Goal: Transaction & Acquisition: Purchase product/service

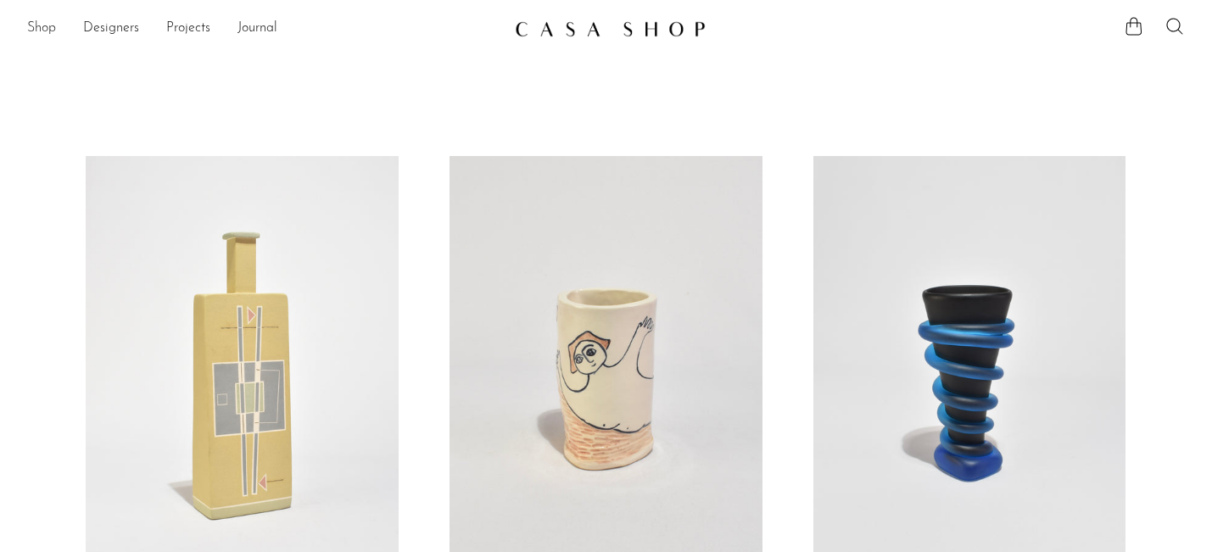
click at [28, 20] on link "Shop" at bounding box center [41, 29] width 29 height 22
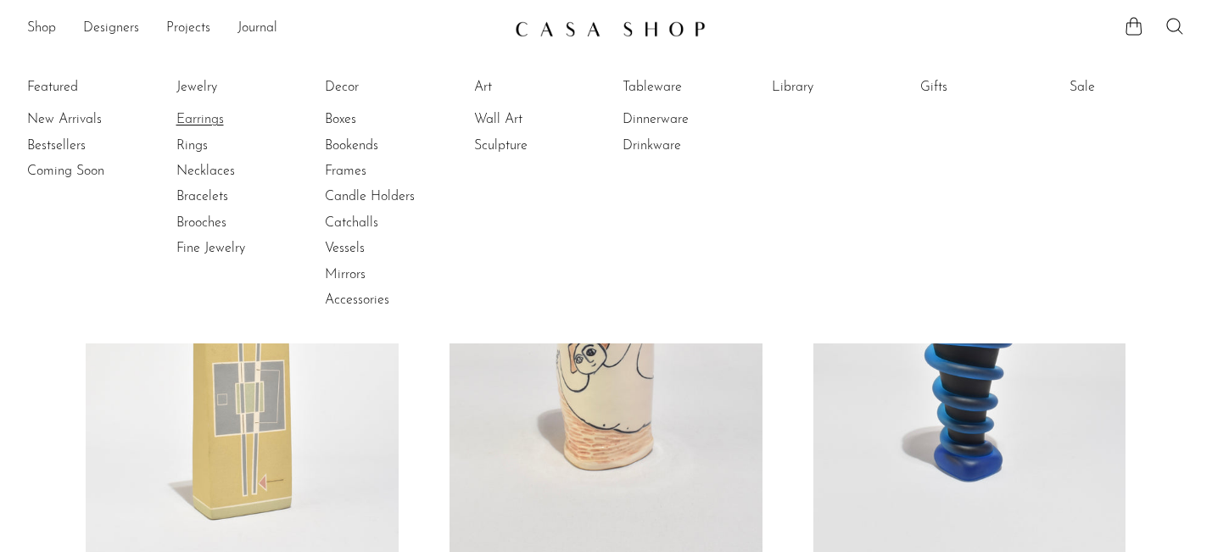
click at [216, 122] on link "Earrings" at bounding box center [239, 119] width 127 height 19
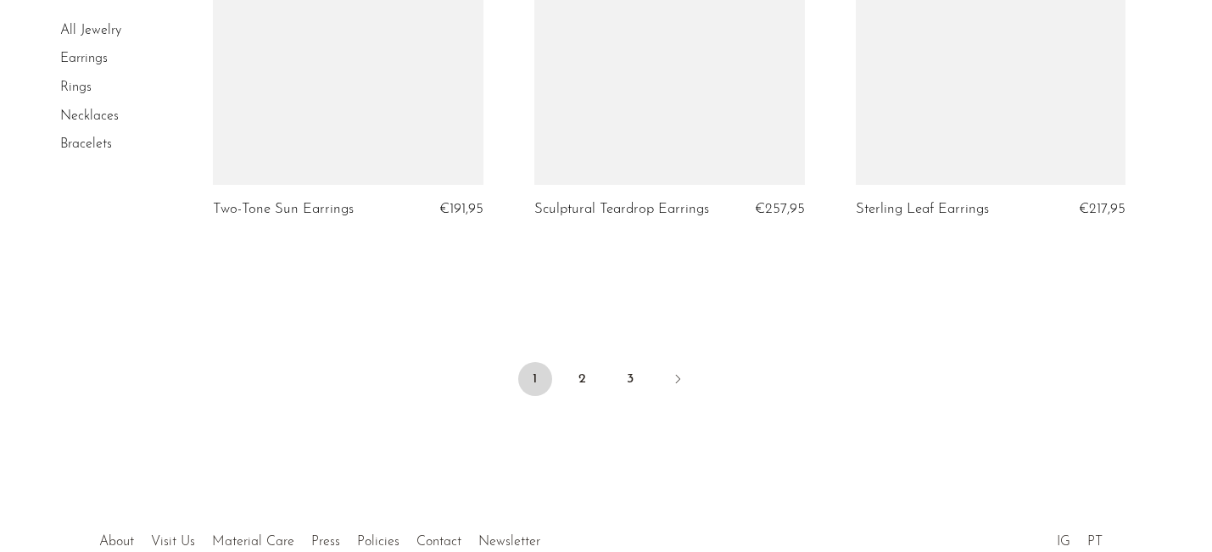
scroll to position [5503, 0]
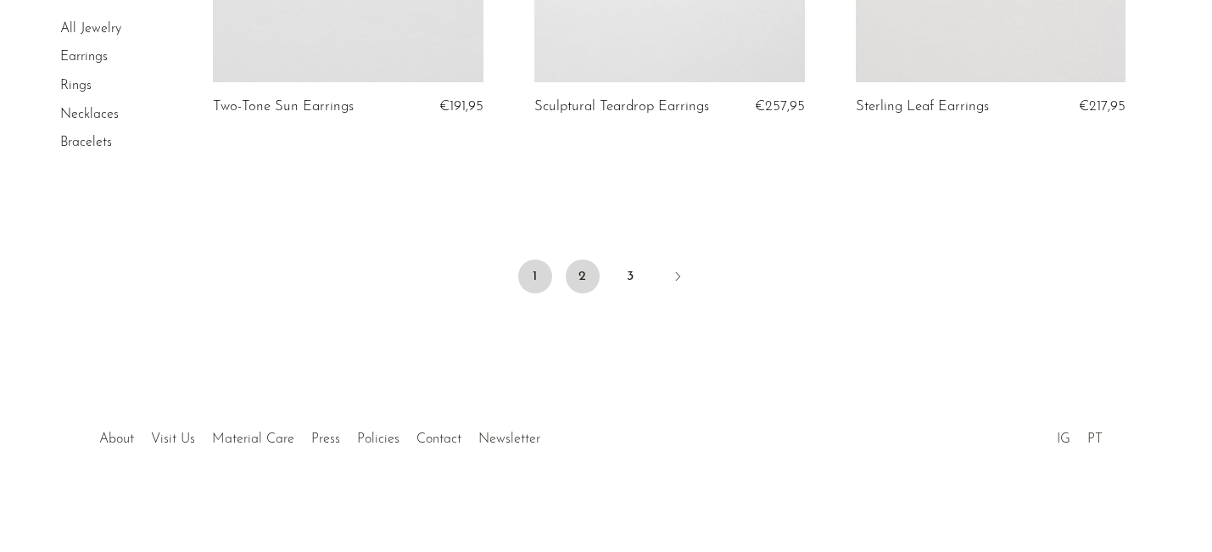
click at [581, 265] on link "2" at bounding box center [583, 277] width 34 height 34
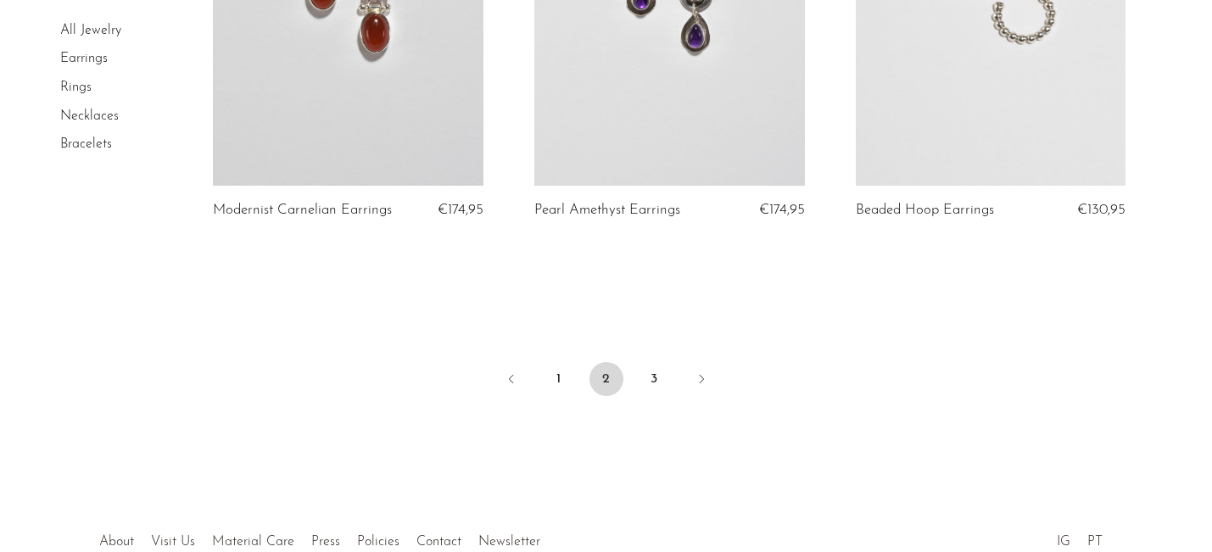
scroll to position [5534, 0]
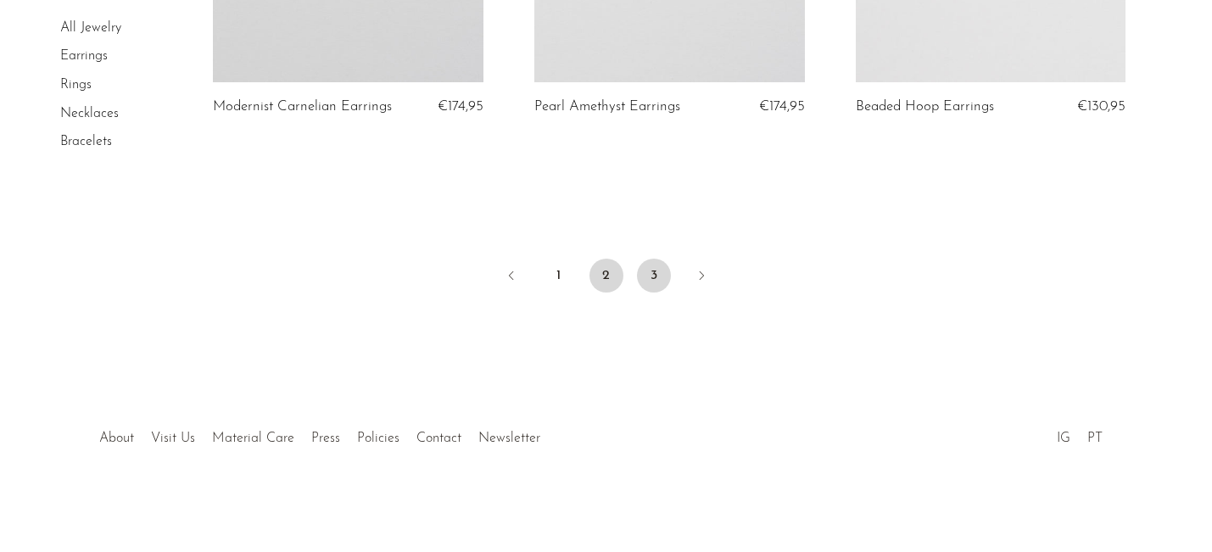
click at [651, 281] on link "3" at bounding box center [654, 276] width 34 height 34
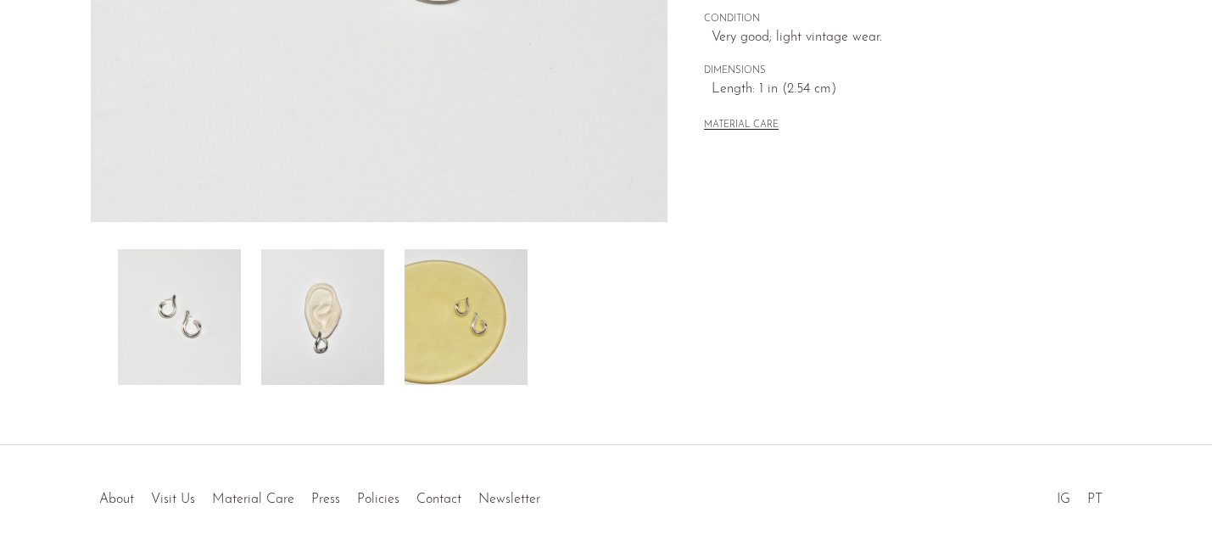
scroll to position [511, 0]
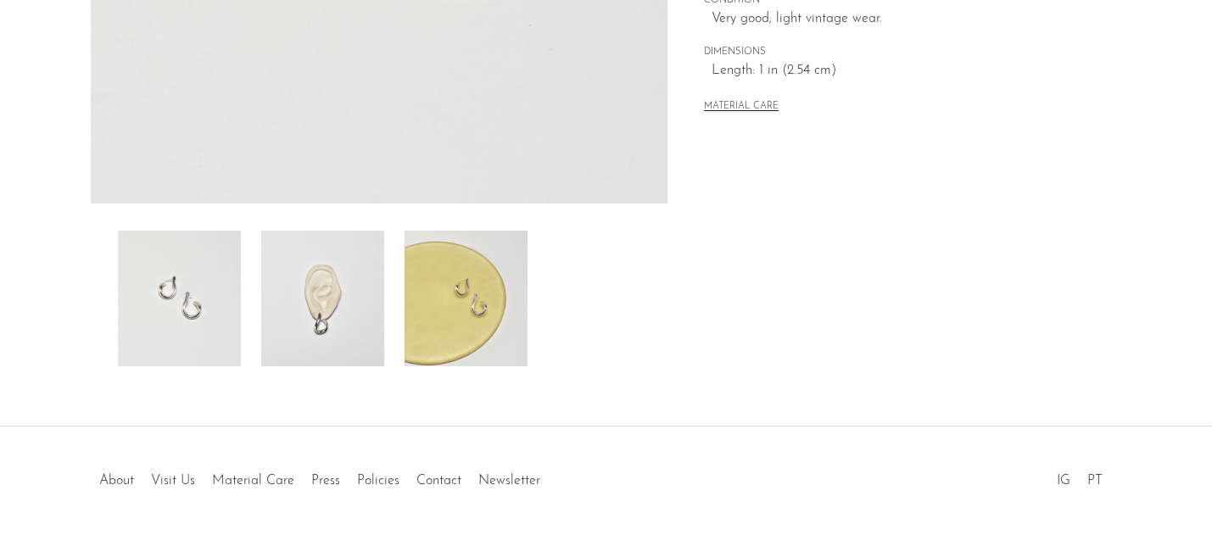
click at [327, 266] on img at bounding box center [322, 299] width 123 height 136
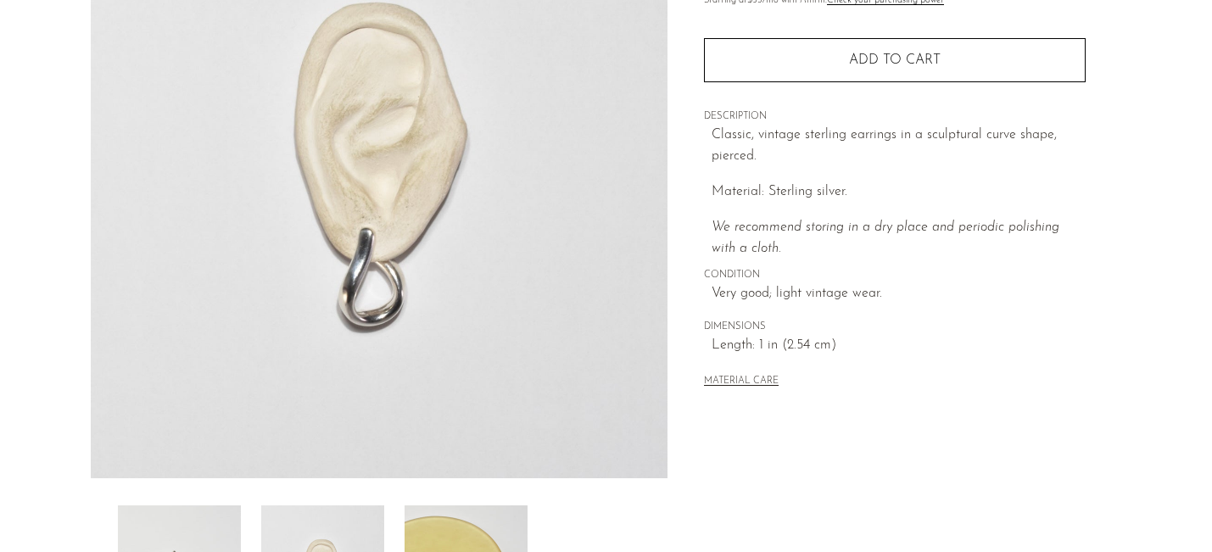
scroll to position [235, 0]
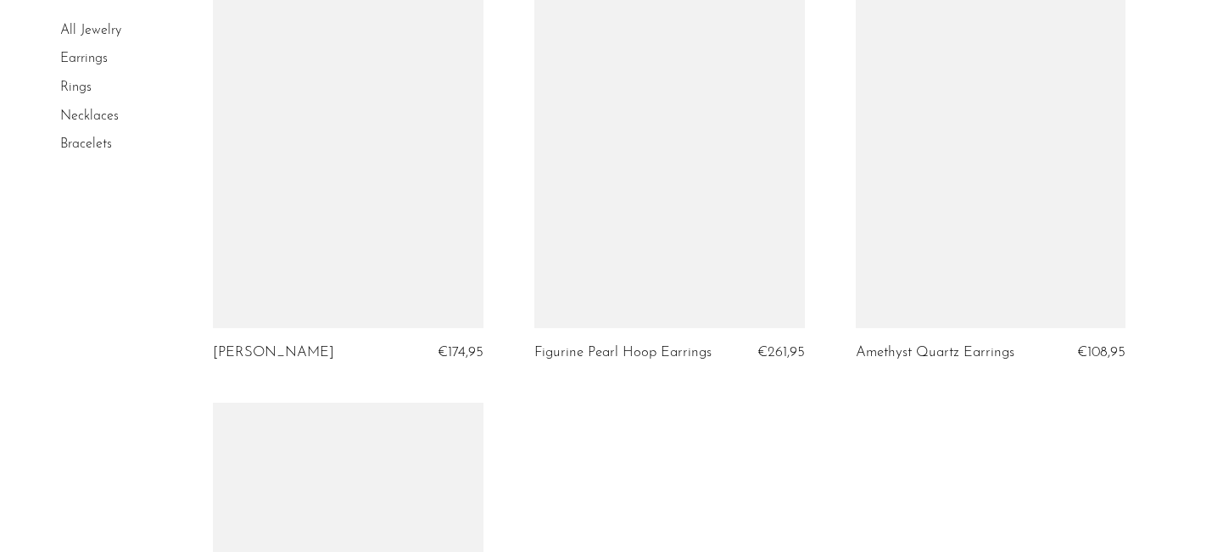
scroll to position [2978, 0]
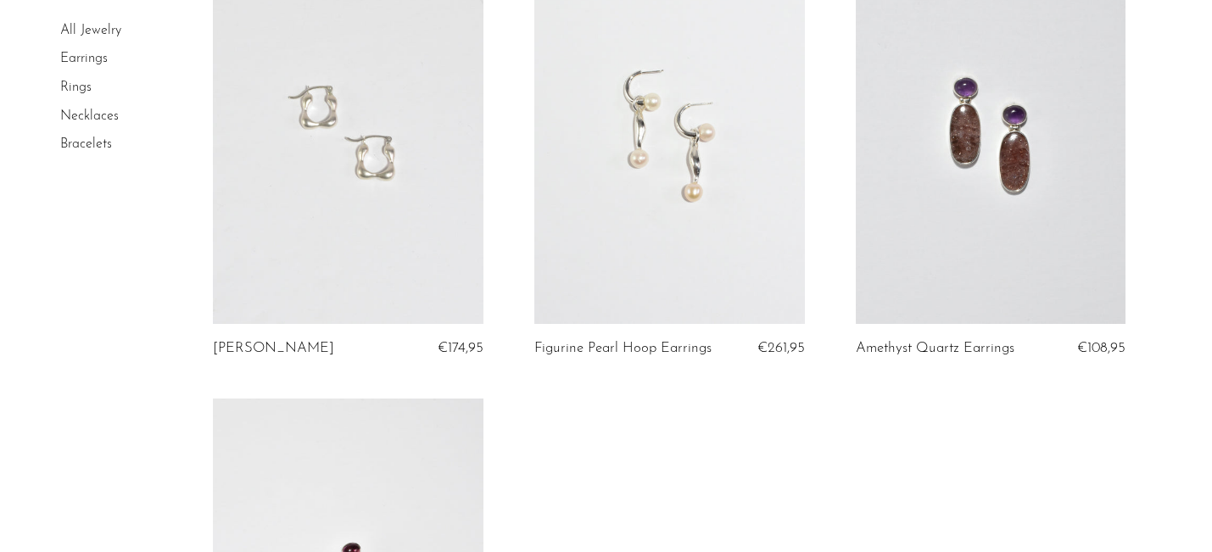
click at [360, 187] on link at bounding box center [348, 135] width 271 height 378
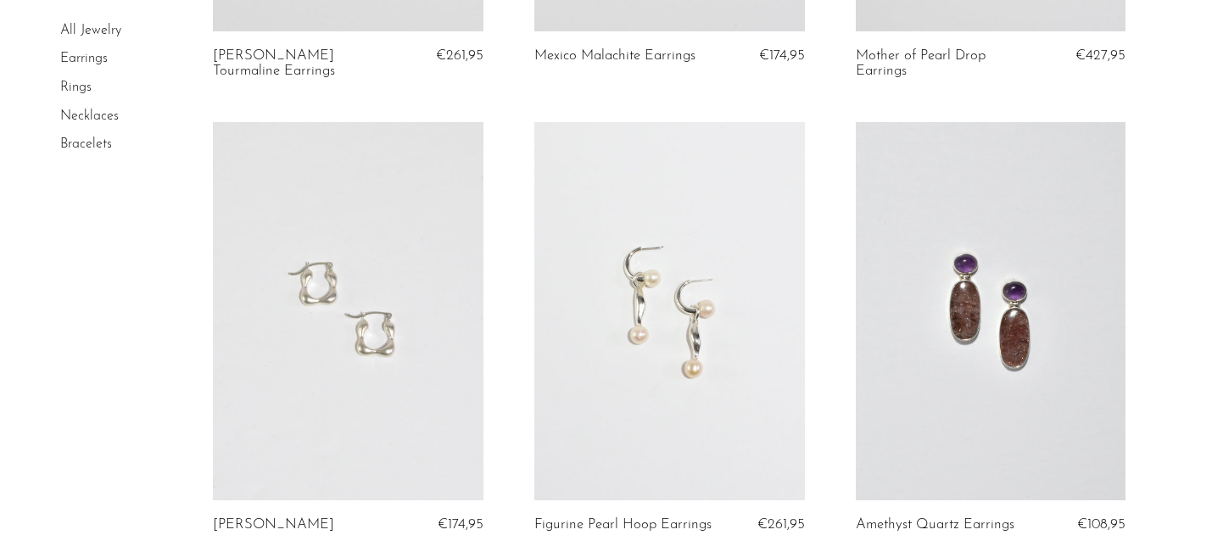
scroll to position [2801, 0]
click at [436, 310] on link at bounding box center [348, 312] width 271 height 378
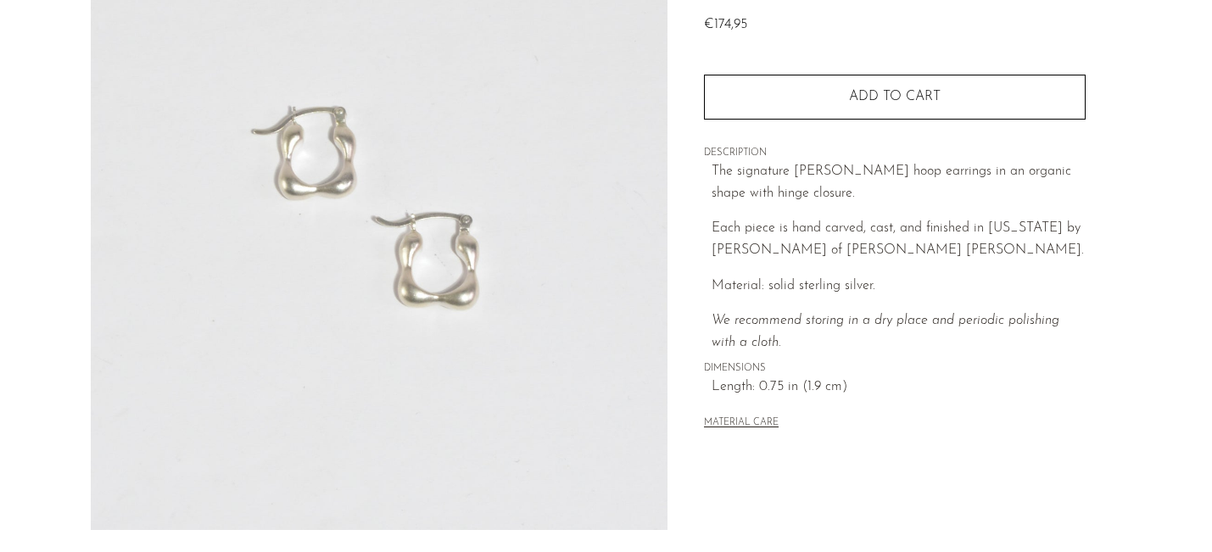
scroll to position [282, 0]
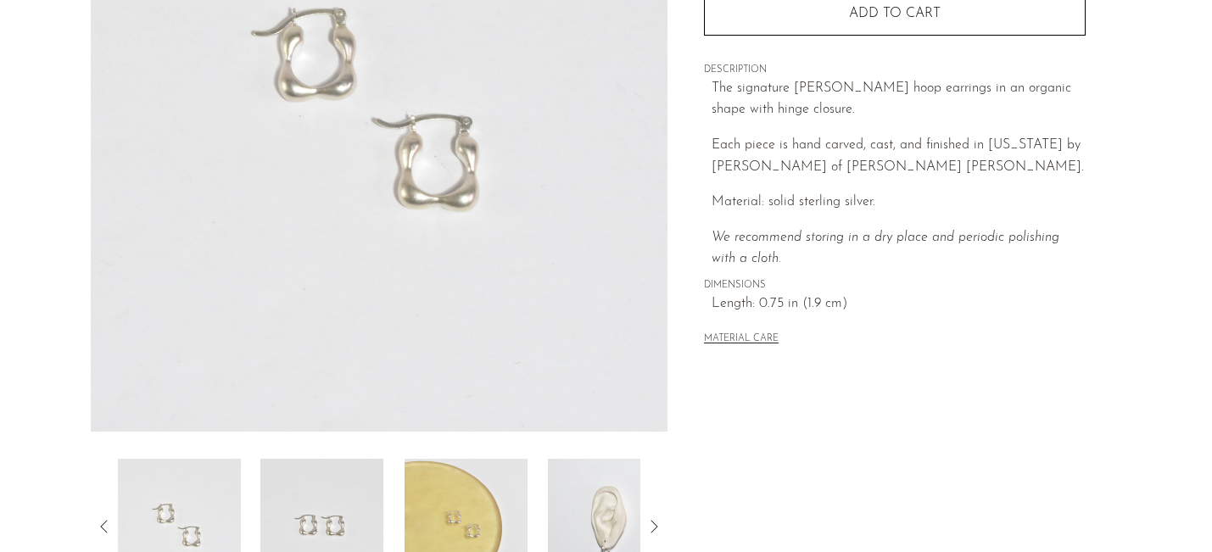
click at [458, 502] on img at bounding box center [466, 527] width 123 height 136
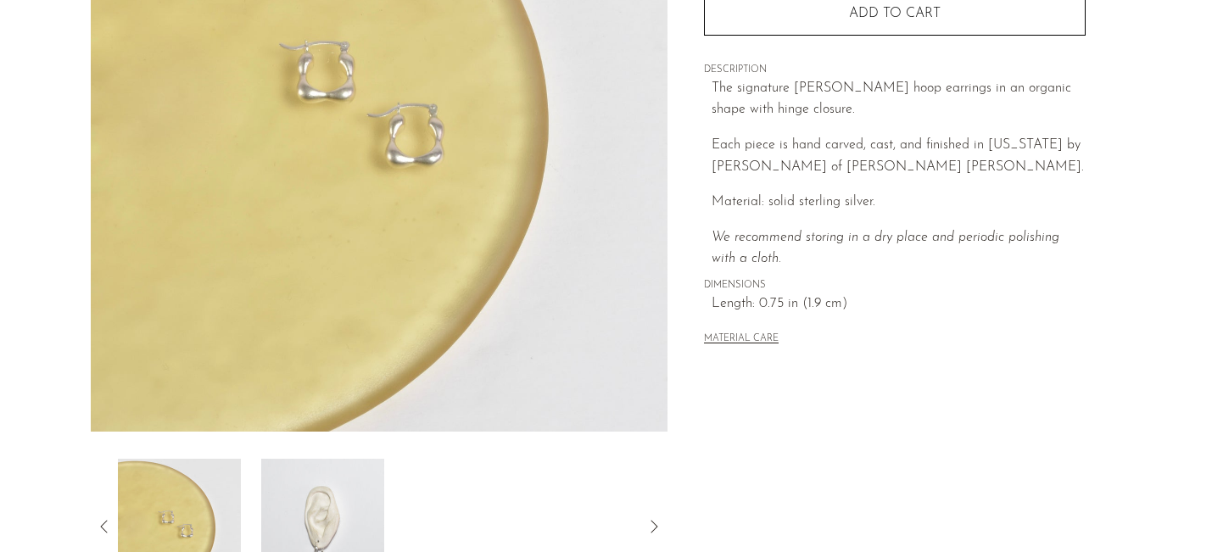
click at [353, 505] on img at bounding box center [321, 527] width 123 height 136
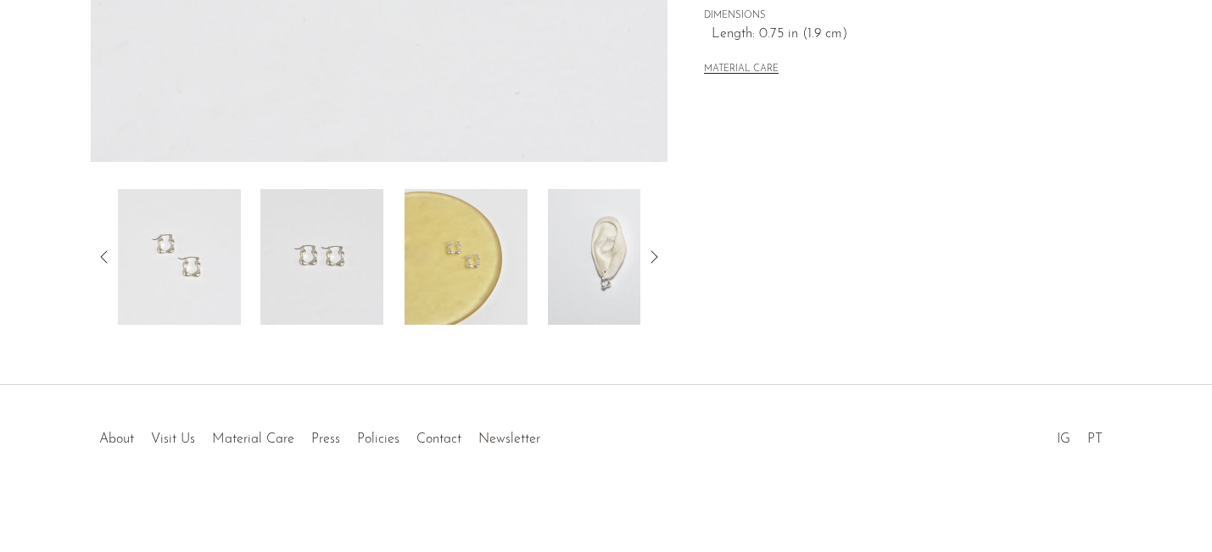
scroll to position [552, 0]
click at [596, 290] on img at bounding box center [609, 257] width 123 height 136
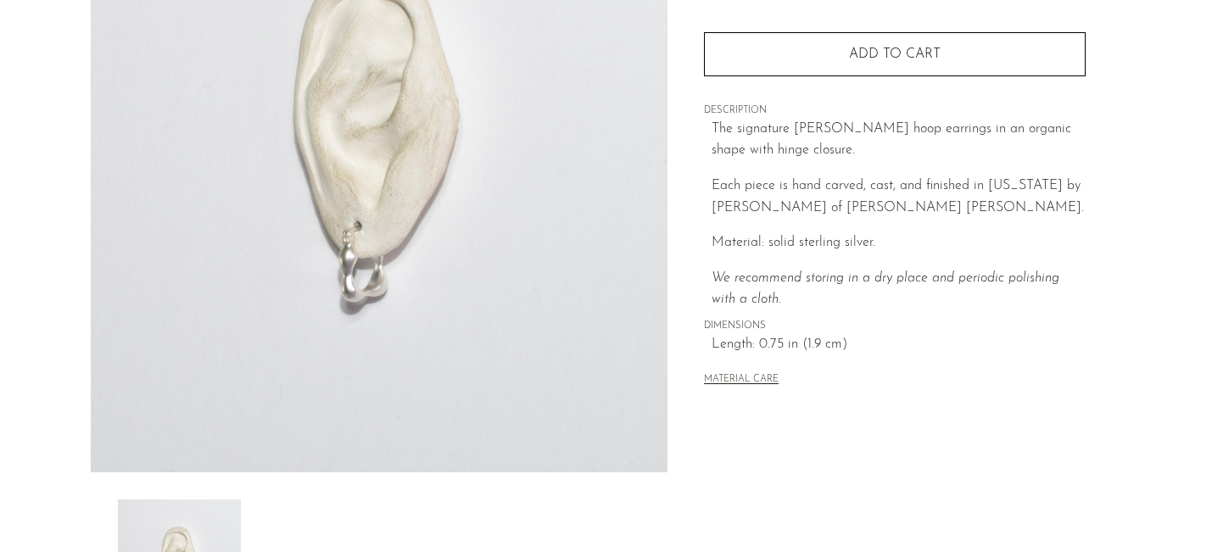
scroll to position [162, 0]
